Goal: Task Accomplishment & Management: Manage account settings

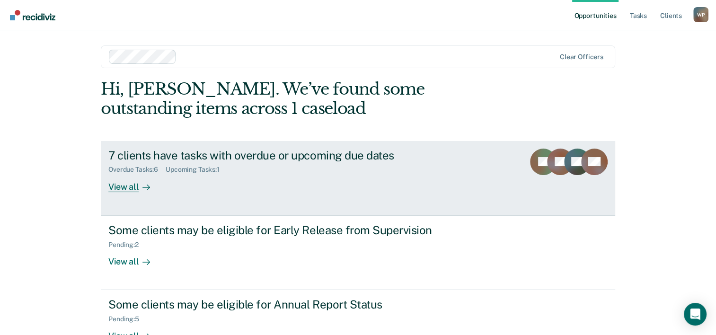
scroll to position [29, 0]
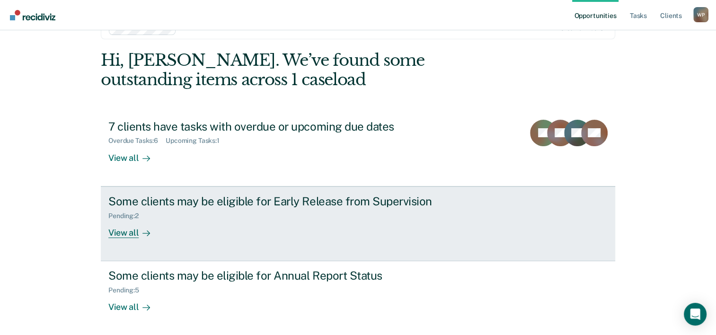
click at [124, 228] on div "View all" at bounding box center [134, 229] width 53 height 18
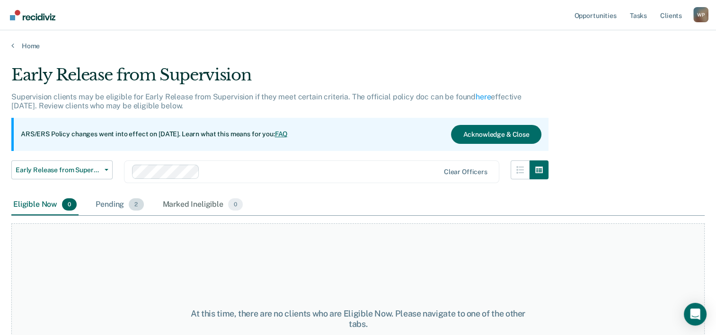
click at [109, 201] on div "Pending 2" at bounding box center [120, 205] width 52 height 21
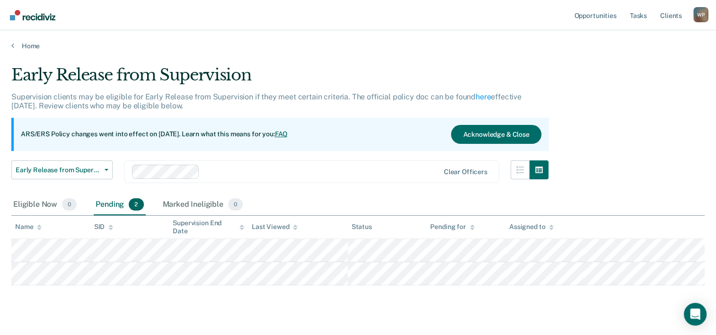
click at [10, 46] on div "Home" at bounding box center [358, 40] width 716 height 20
click at [15, 46] on link "Home" at bounding box center [357, 46] width 693 height 9
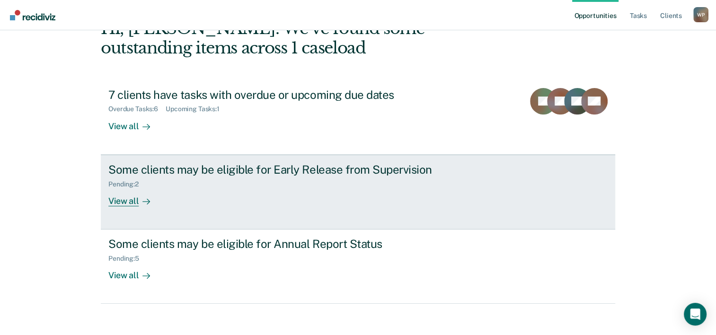
scroll to position [67, 0]
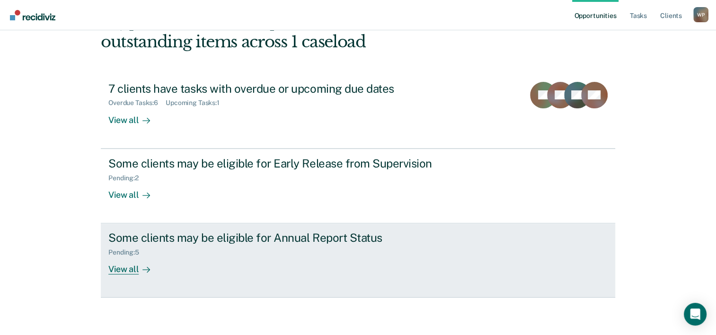
click at [129, 267] on div "View all" at bounding box center [134, 266] width 53 height 18
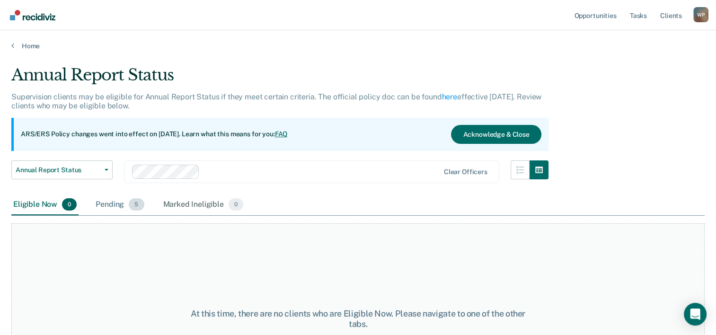
click at [115, 203] on div "Pending 5" at bounding box center [120, 205] width 52 height 21
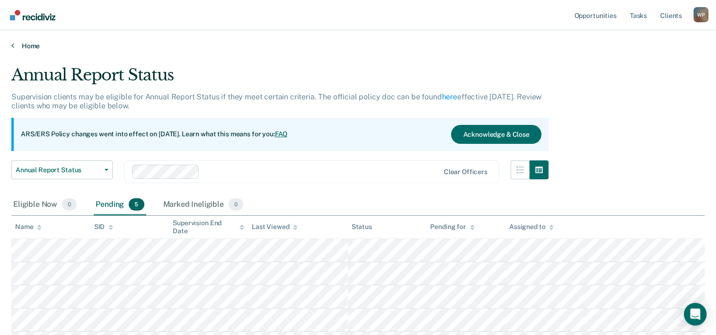
click at [14, 44] on link "Home" at bounding box center [357, 46] width 693 height 9
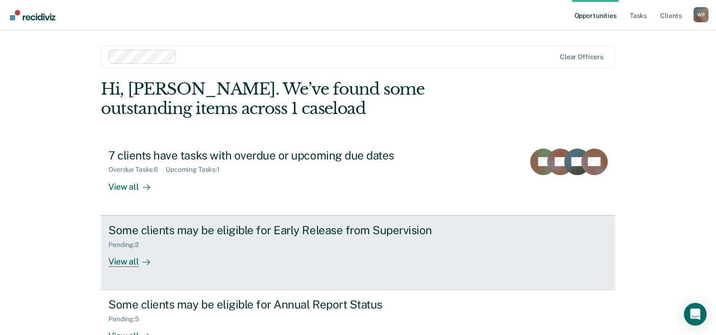
click at [127, 261] on div "View all" at bounding box center [134, 257] width 53 height 18
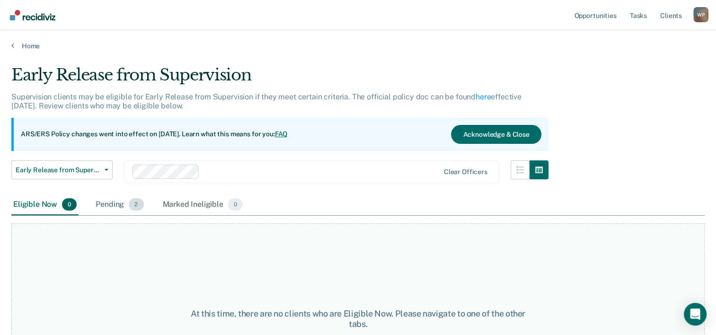
click at [113, 204] on div "Pending 2" at bounding box center [120, 205] width 52 height 21
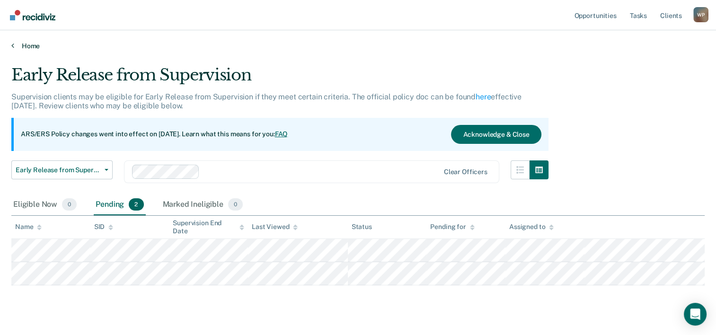
click at [15, 45] on link "Home" at bounding box center [357, 46] width 693 height 9
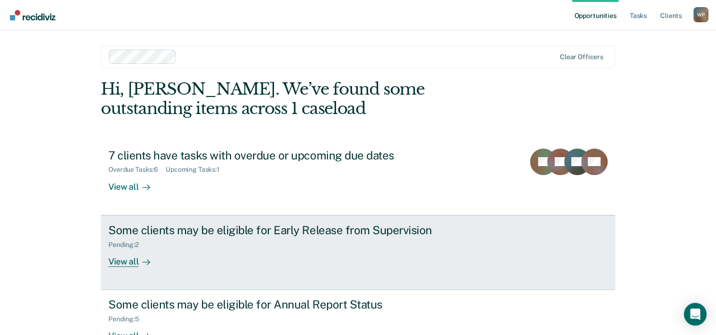
scroll to position [67, 0]
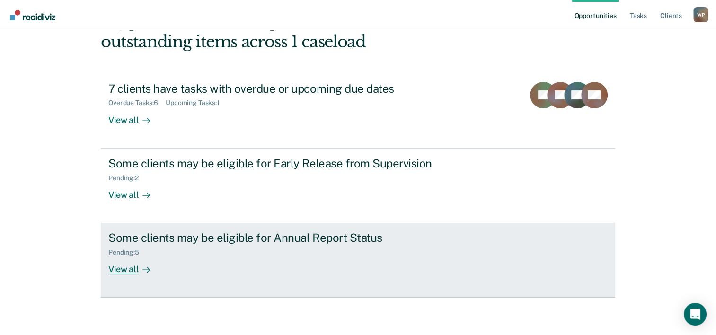
click at [127, 263] on div "View all" at bounding box center [134, 266] width 53 height 18
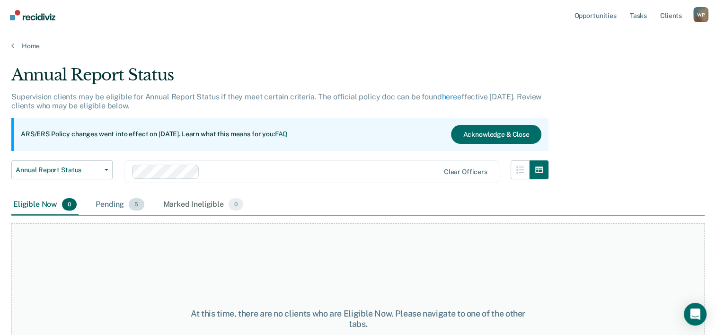
click at [109, 206] on div "Pending 5" at bounding box center [120, 205] width 52 height 21
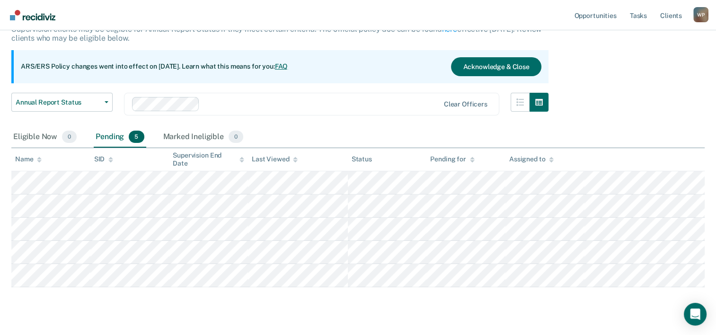
scroll to position [68, 0]
click at [698, 19] on div "W P" at bounding box center [700, 14] width 15 height 15
click at [641, 64] on link "Log Out" at bounding box center [663, 62] width 76 height 8
